Goal: Task Accomplishment & Management: Complete application form

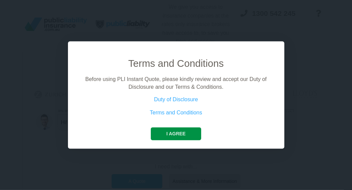
click at [171, 134] on button "I agree" at bounding box center [176, 134] width 50 height 13
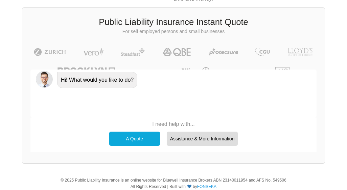
scroll to position [61, 0]
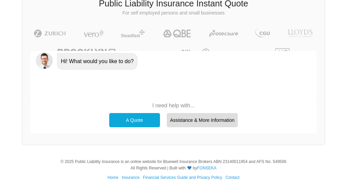
click at [135, 122] on div "A Quote" at bounding box center [134, 120] width 51 height 14
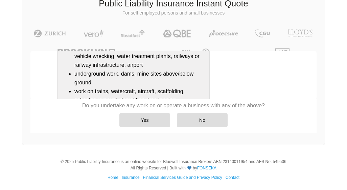
scroll to position [89, 0]
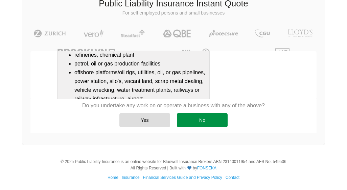
click at [201, 118] on div "No" at bounding box center [202, 120] width 51 height 14
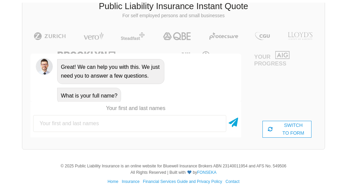
scroll to position [332, 0]
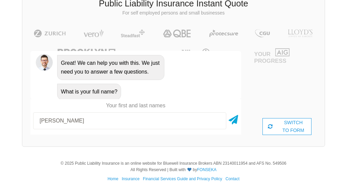
type input "[PERSON_NAME]"
click at [279, 129] on div "SWITCH TO FORM" at bounding box center [286, 126] width 49 height 17
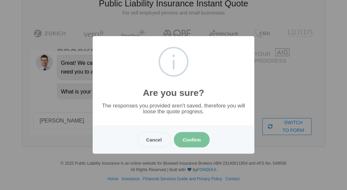
click at [196, 138] on button "Confirm" at bounding box center [192, 140] width 36 height 16
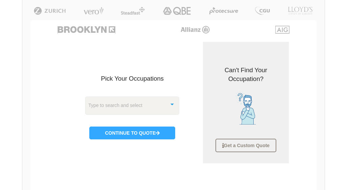
scroll to position [84, 0]
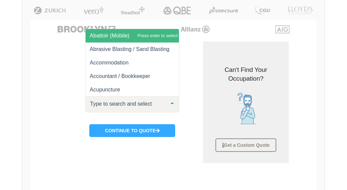
click at [173, 106] on div at bounding box center [172, 104] width 14 height 15
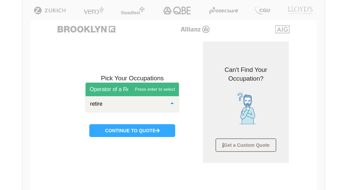
type input "retired"
